Goal: Navigation & Orientation: Find specific page/section

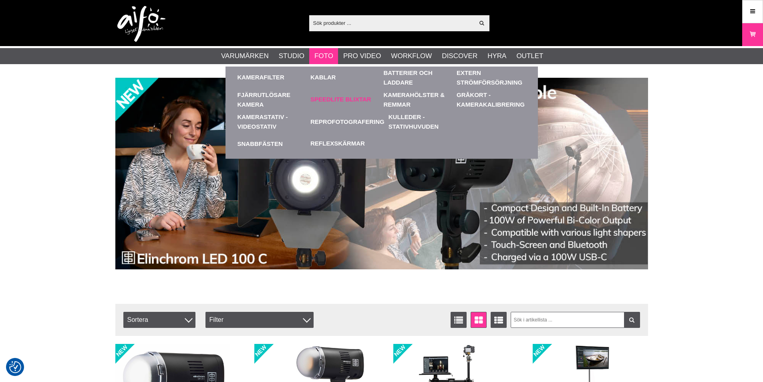
click at [337, 102] on link "Speedlite Blixtar" at bounding box center [340, 99] width 60 height 9
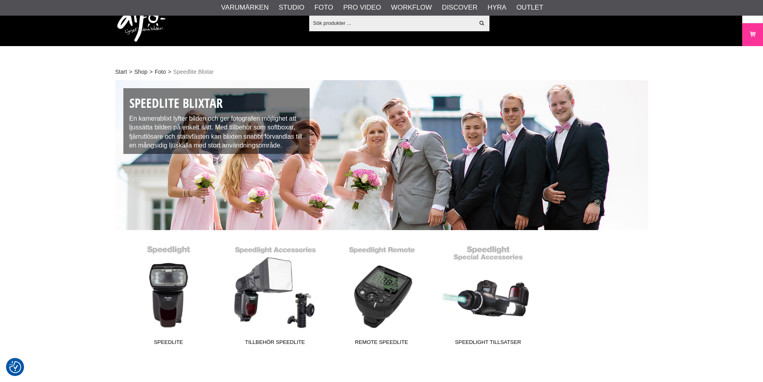
scroll to position [80, 0]
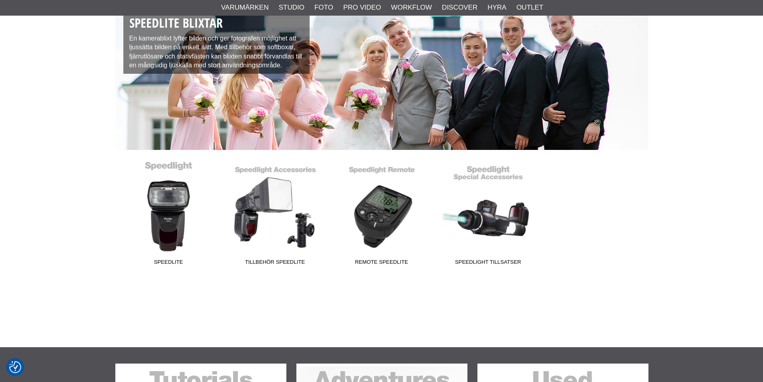
click at [177, 201] on link "Speedlite" at bounding box center [168, 215] width 106 height 108
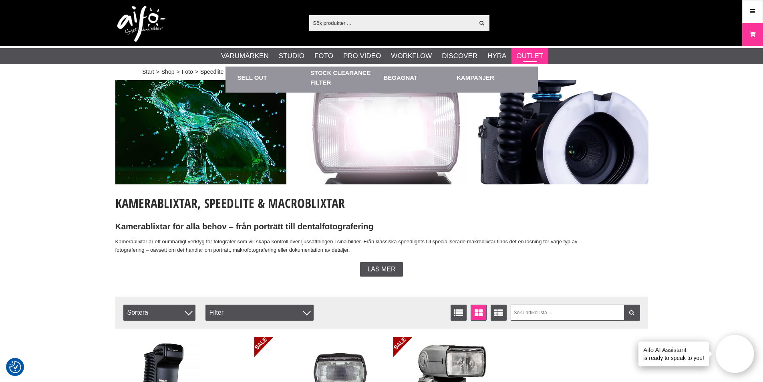
click at [526, 54] on link "Outlet" at bounding box center [529, 56] width 27 height 10
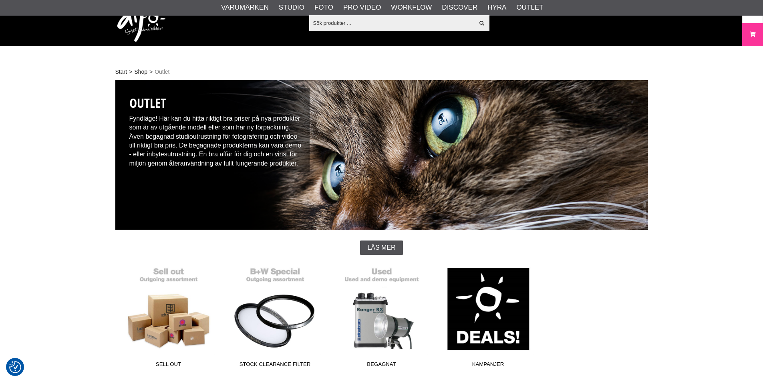
scroll to position [200, 0]
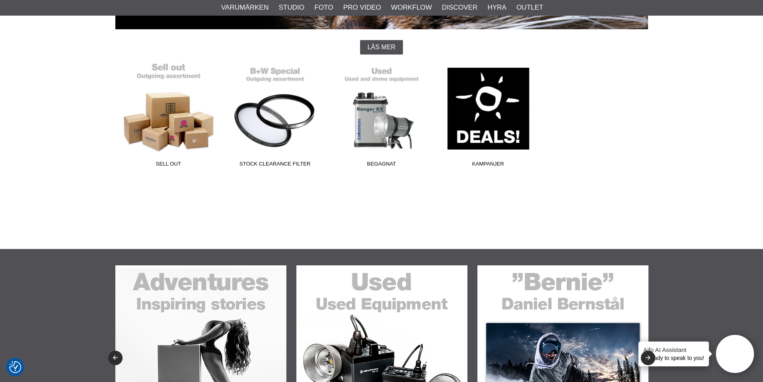
click at [164, 125] on link "Sell out" at bounding box center [168, 116] width 106 height 108
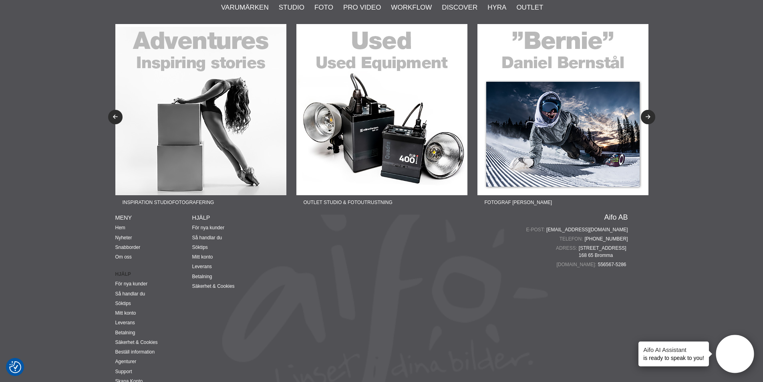
scroll to position [2053, 0]
